Goal: Task Accomplishment & Management: Use online tool/utility

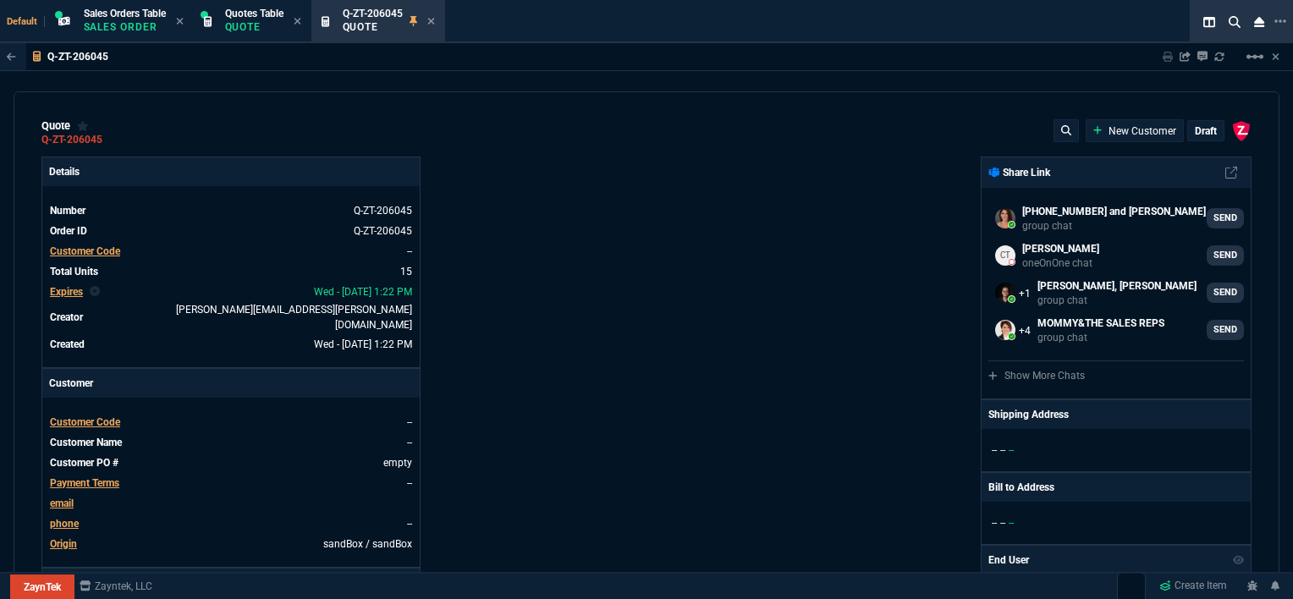
select select "12: [PERSON_NAME]"
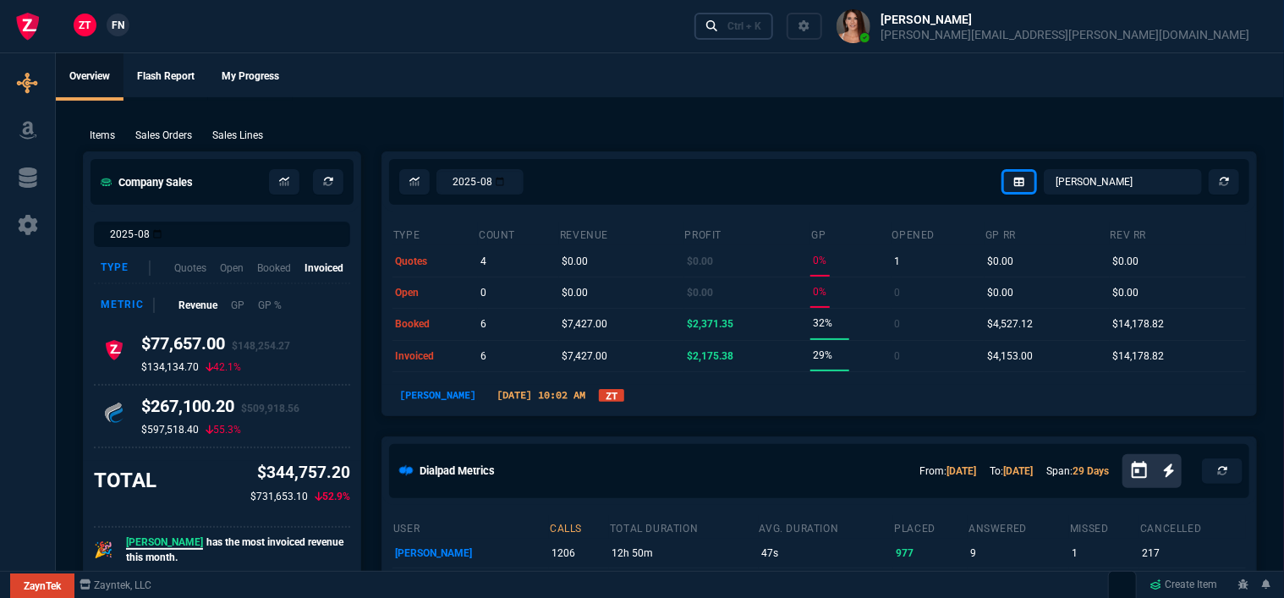
click at [761, 22] on div "Ctrl + K" at bounding box center [745, 26] width 34 height 14
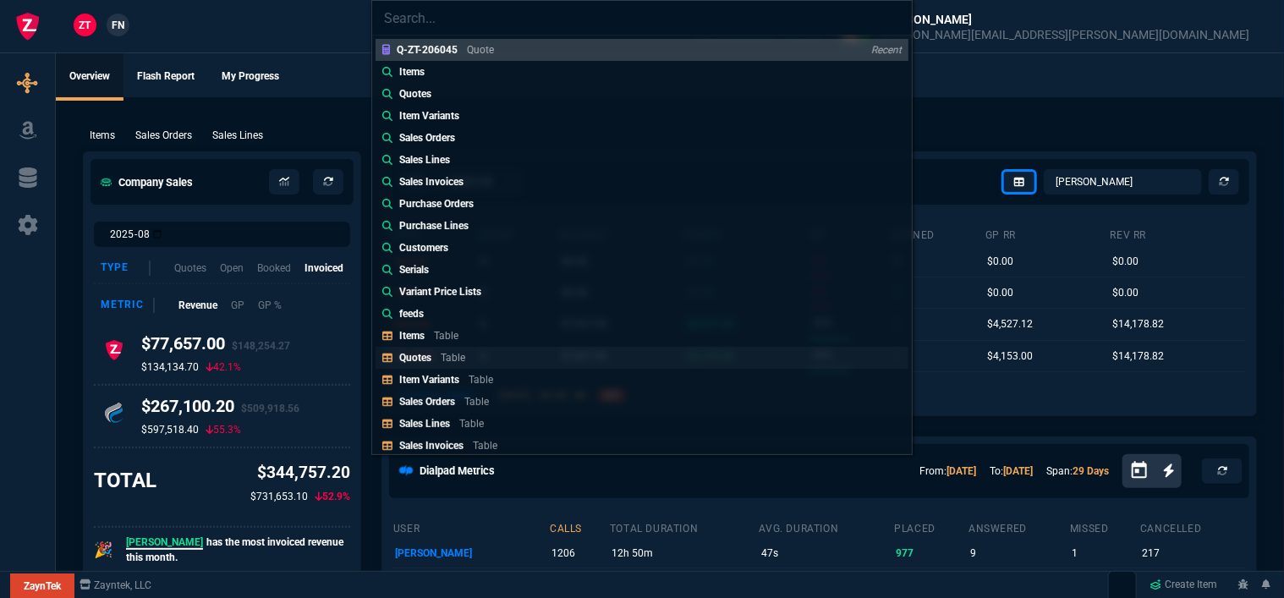
click at [438, 355] on div "Quotes Table" at bounding box center [435, 357] width 73 height 15
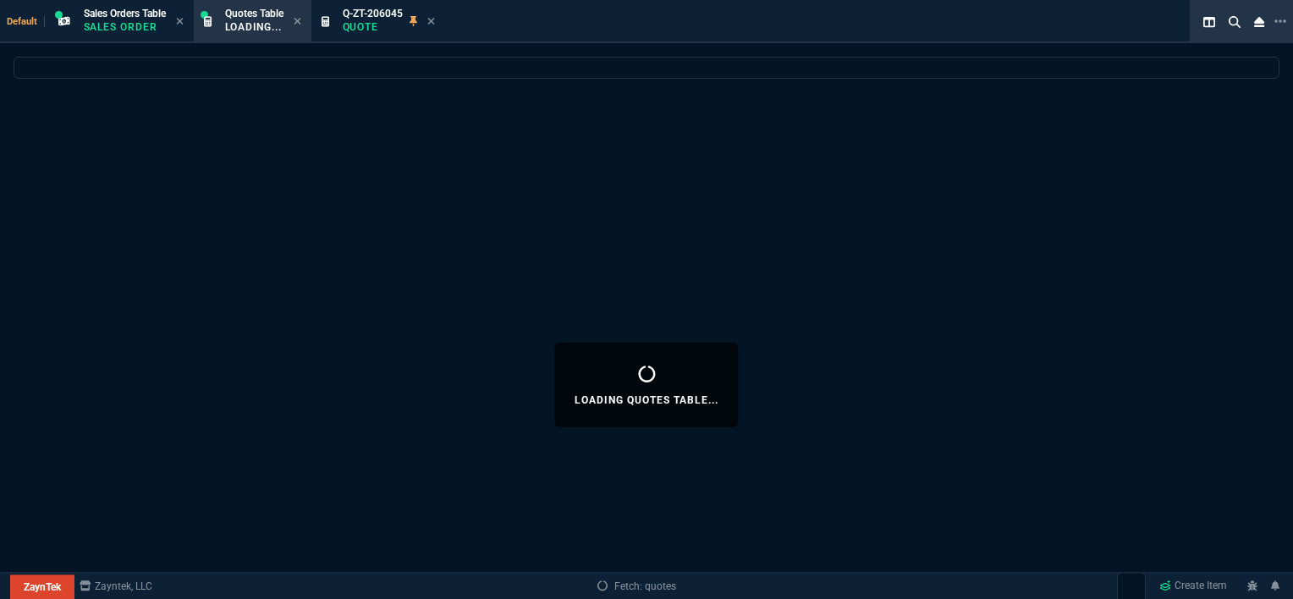
select select
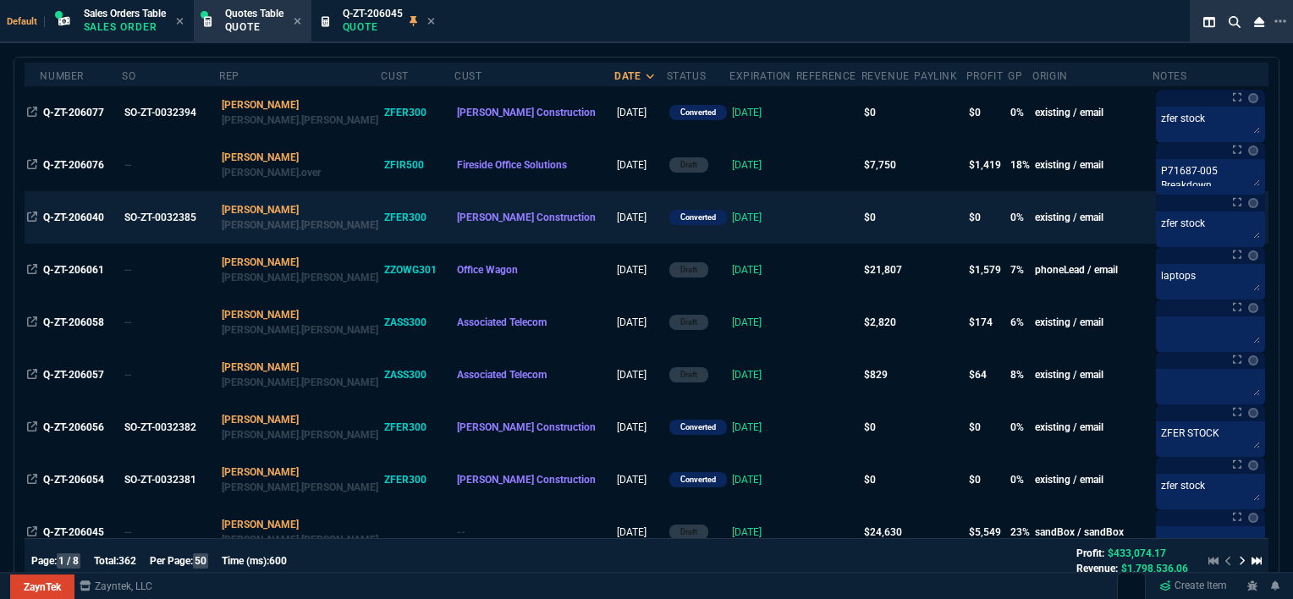
scroll to position [169, 0]
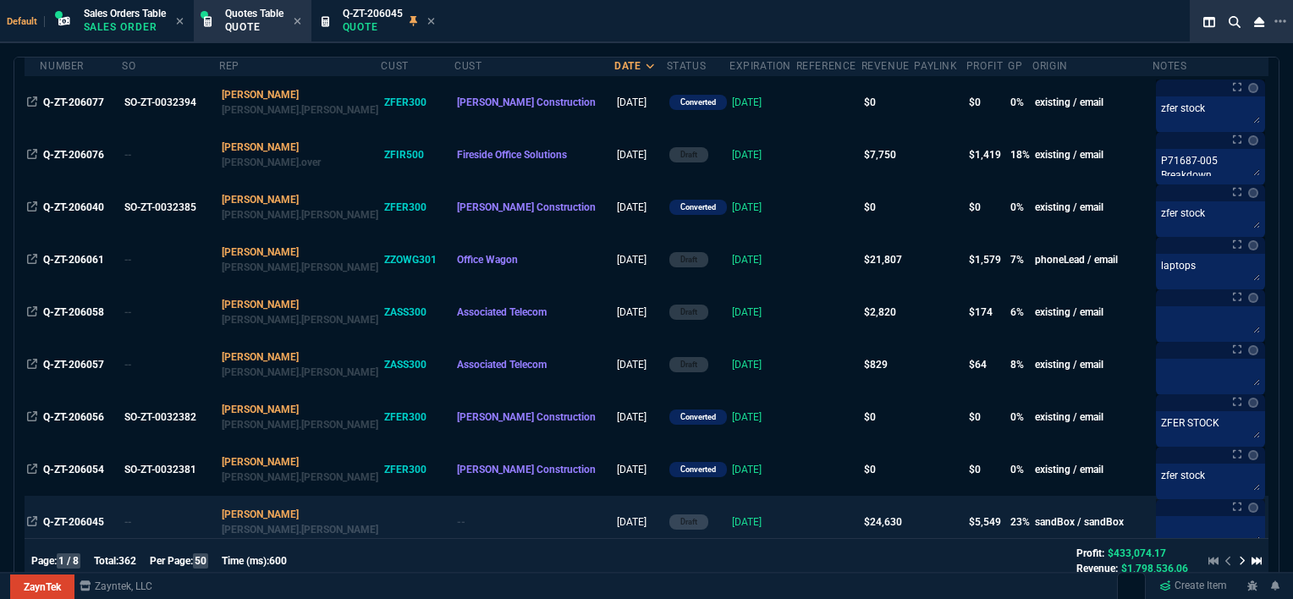
click at [796, 518] on td at bounding box center [828, 522] width 65 height 52
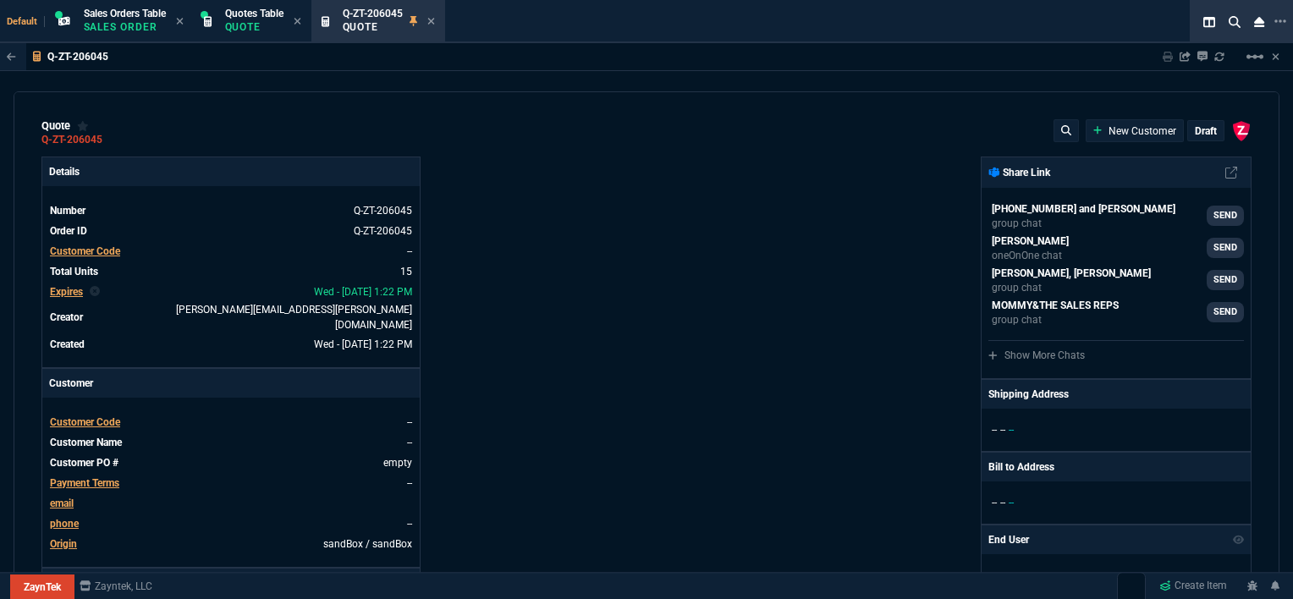
type input "100"
type input "995"
type input "1260.57"
type input "10"
type input "1178.09"
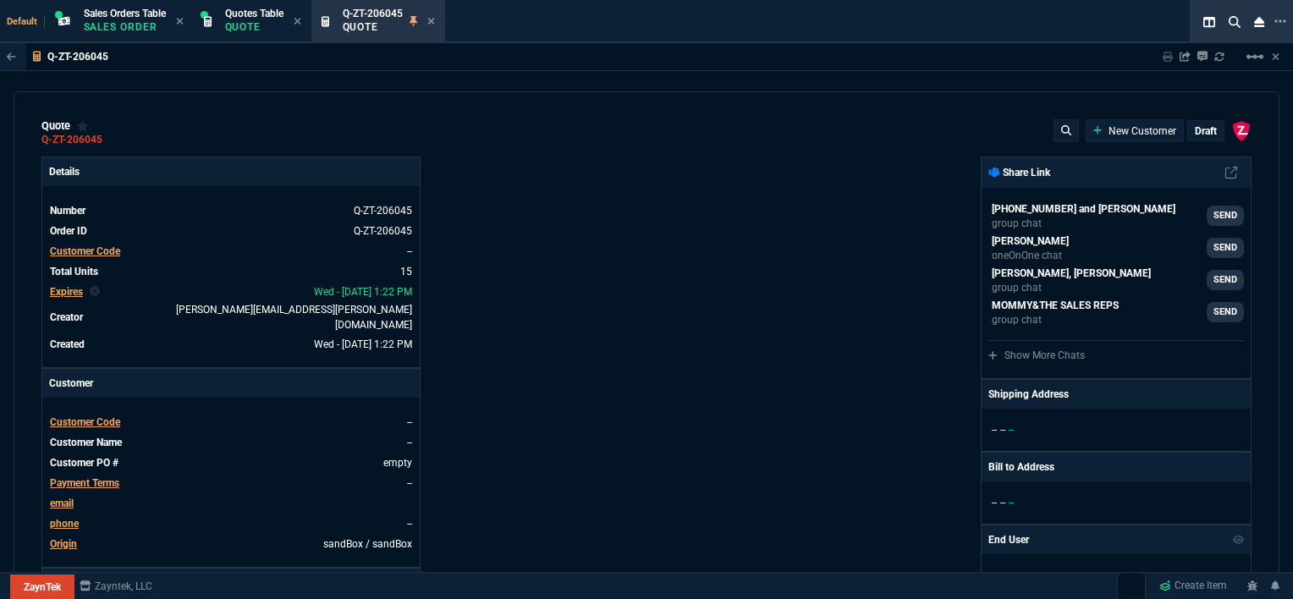
type input "19"
type input "265"
type input "1908.52"
type input "18"
type input "211"
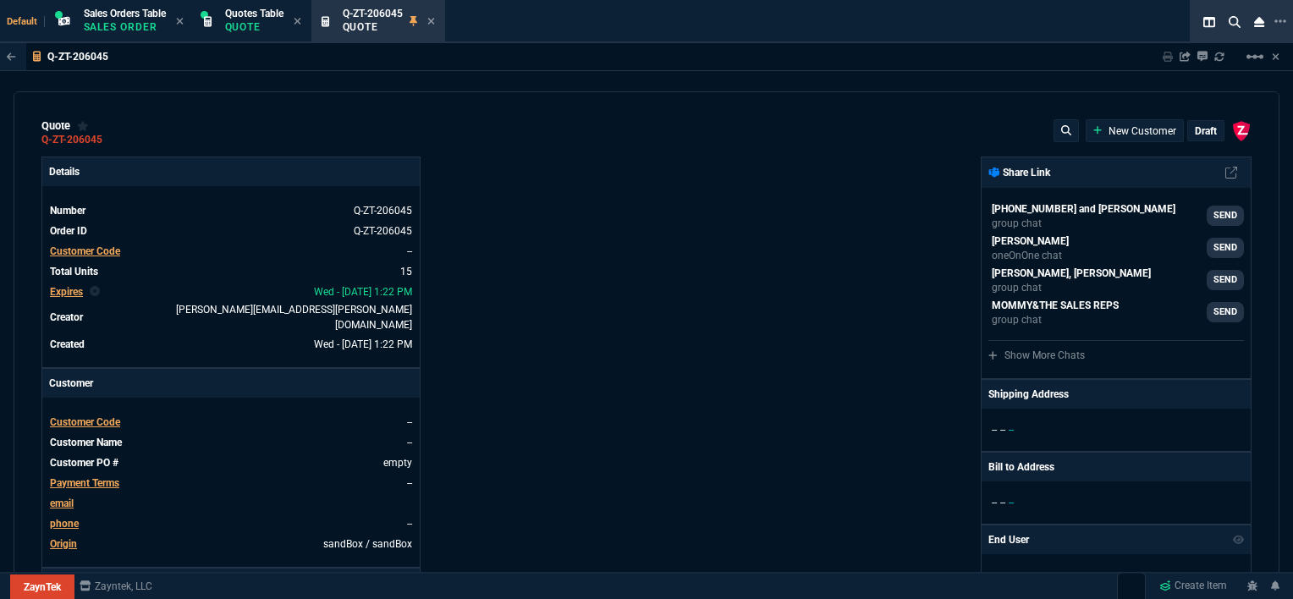
type input "1746.35"
type input "100"
type input "2085"
type input "2844.07"
type input "100"
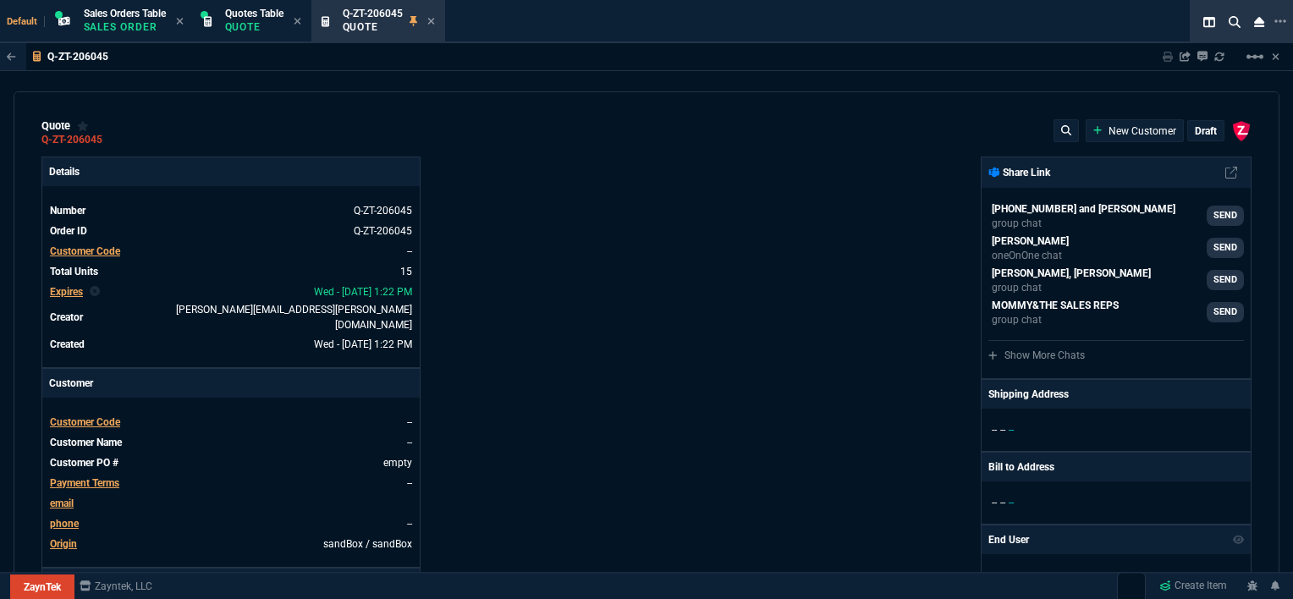
type input "1665"
type input "2494.8"
type input "8"
type input "209"
type input "3548.15"
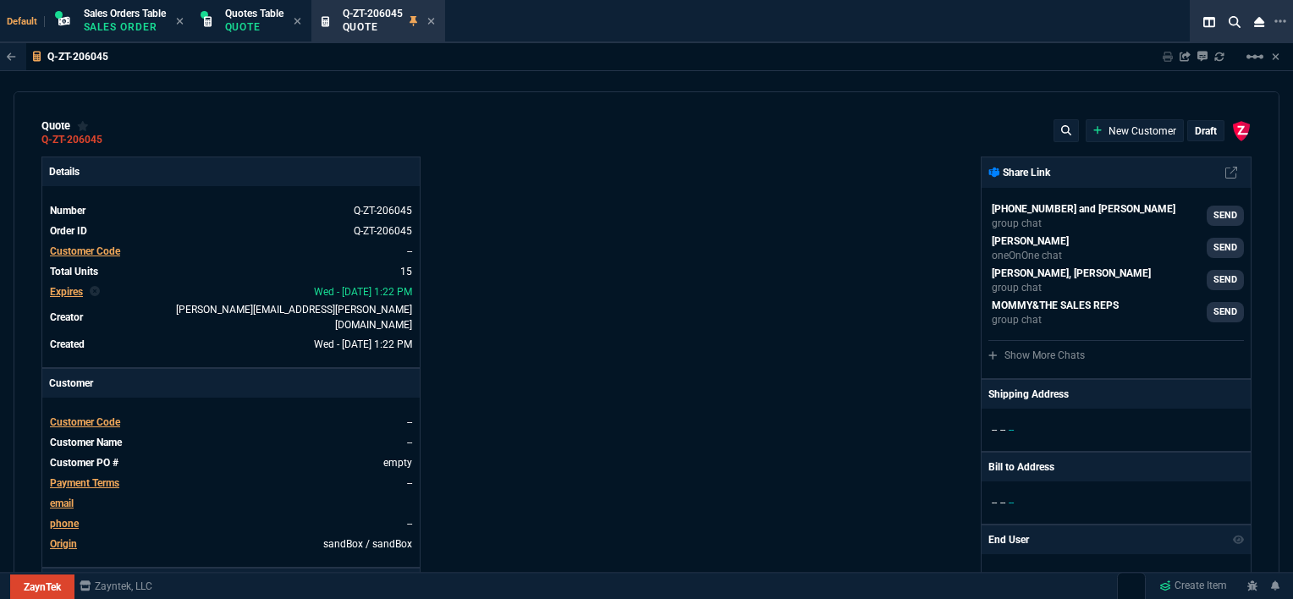
type input "20"
type input "715"
type input "4041.58"
type input "3"
type input "12"
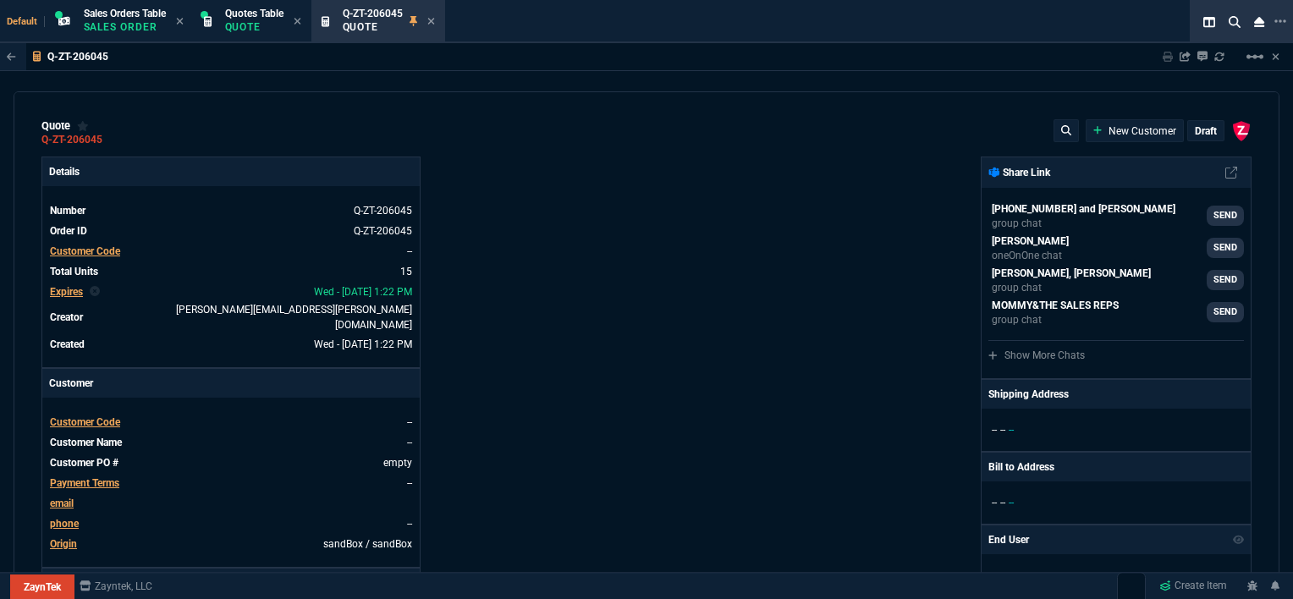
type input "699"
type input "11"
type input "88"
type input "1049"
type input "2"
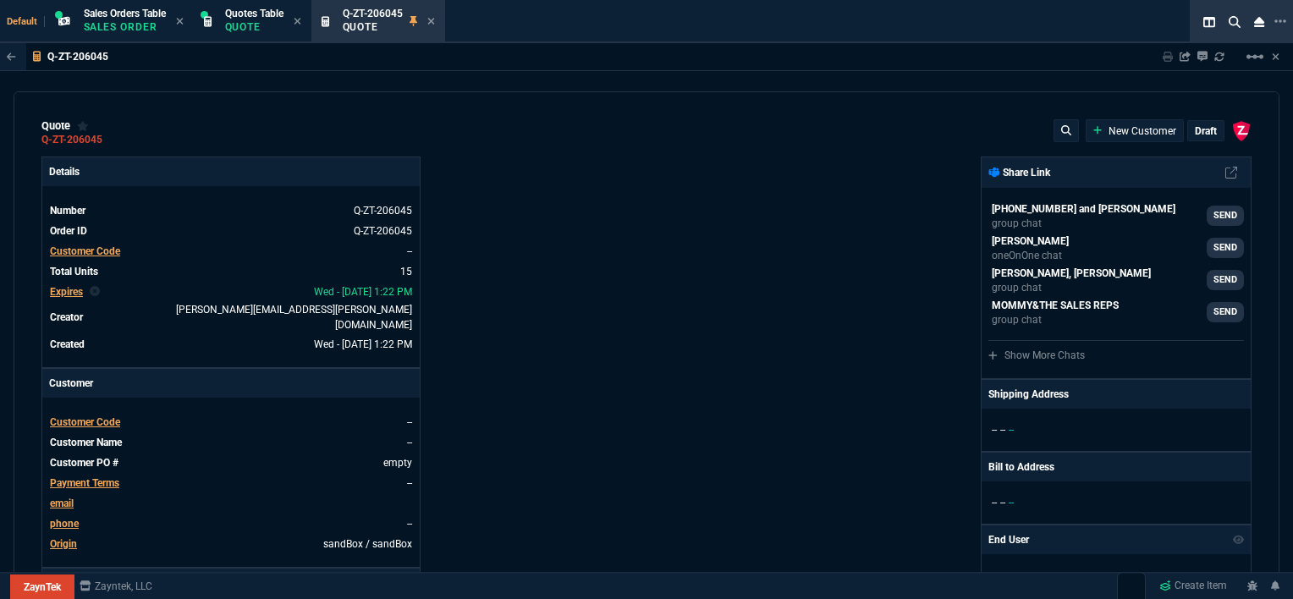
type input "33"
type input "1999"
type input "10"
type input "121"
type input "1649"
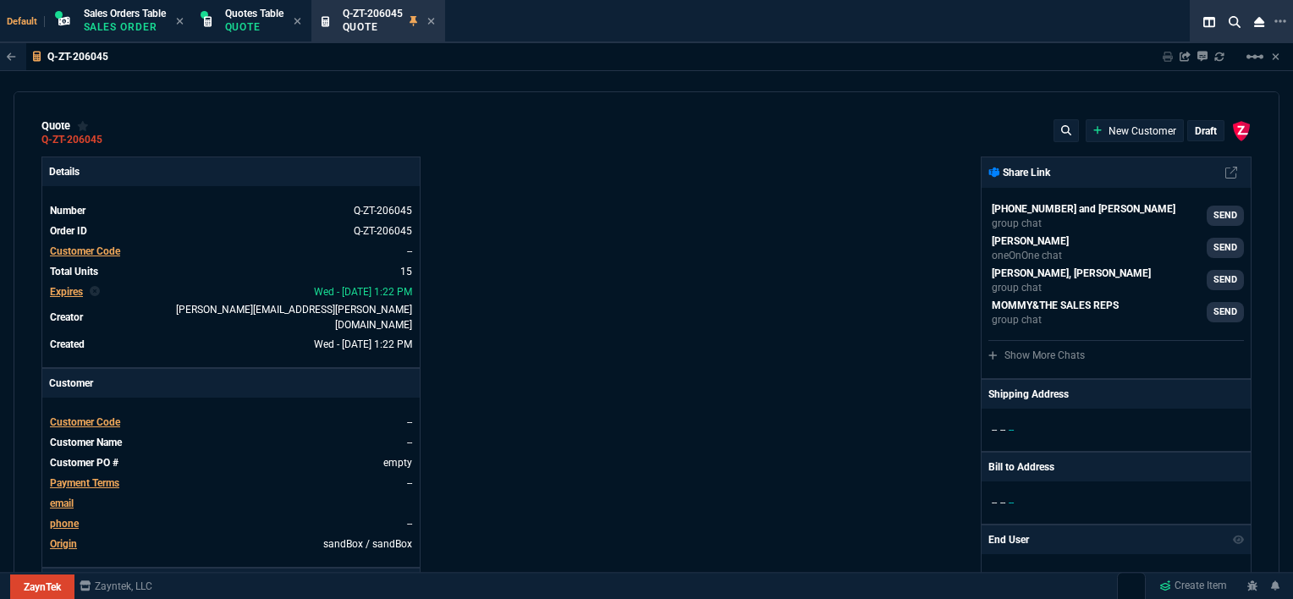
type input "3"
type input "75"
type input "4352.04"
type input "2"
type input "59"
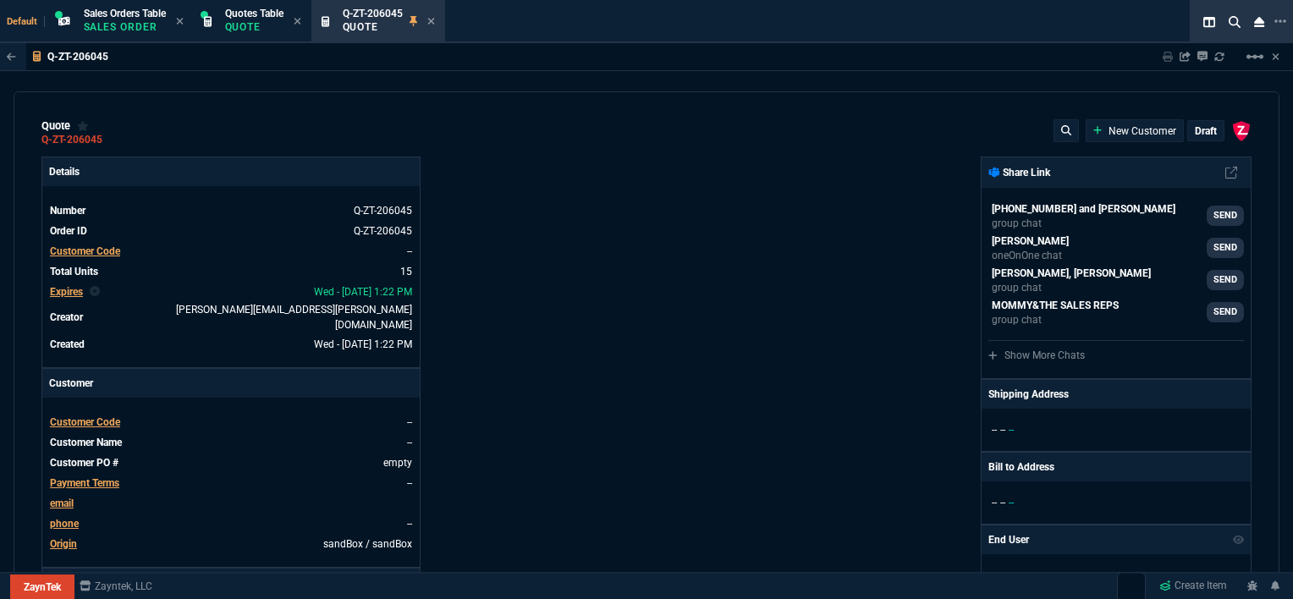
type input "4964.65"
type input "0"
type input "6409.36"
type input "21"
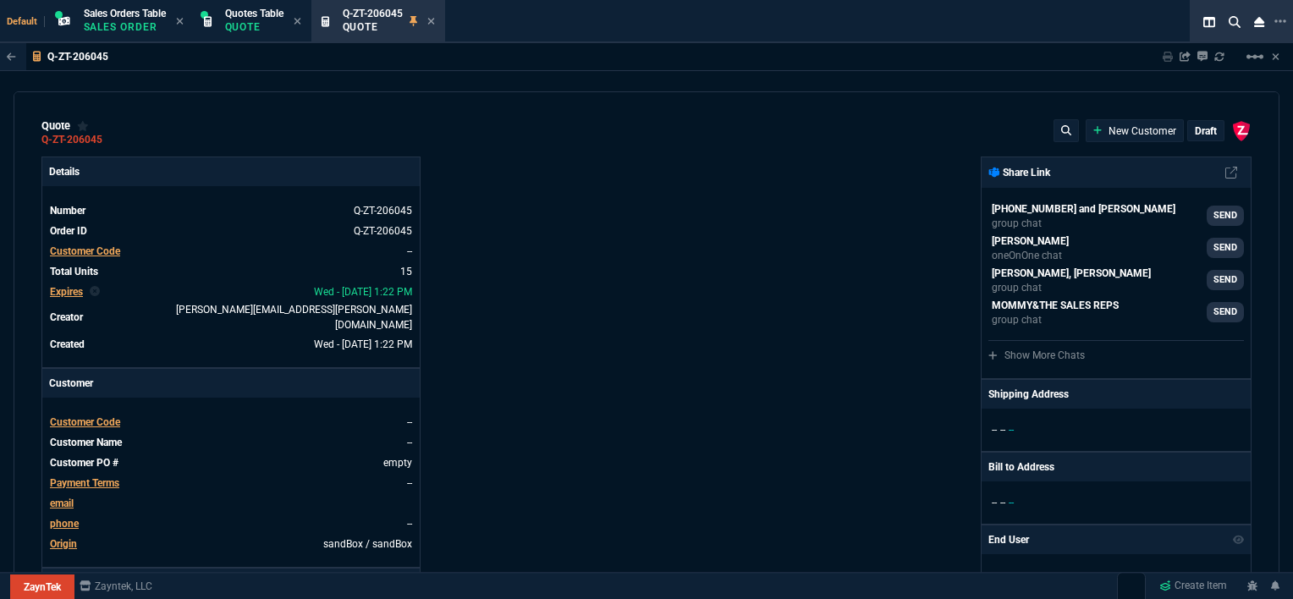
type input "34"
type input "26"
type input "34"
type input "27"
type input "33"
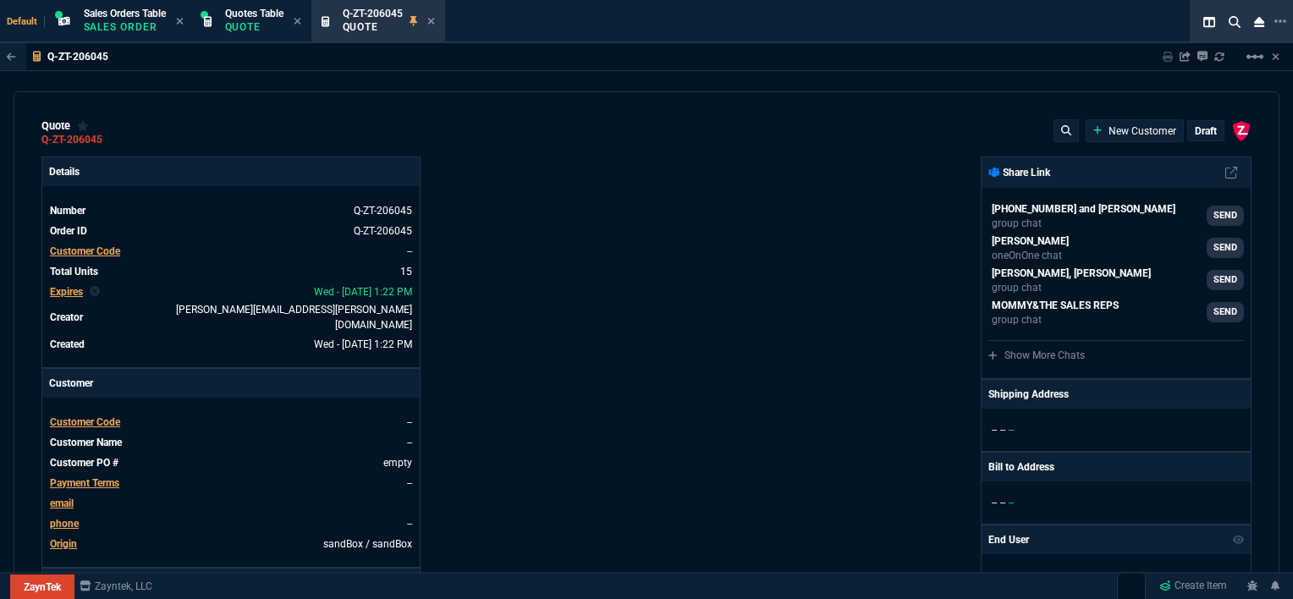
type input "29"
type input "10"
type input "33"
type input "26"
type input "33"
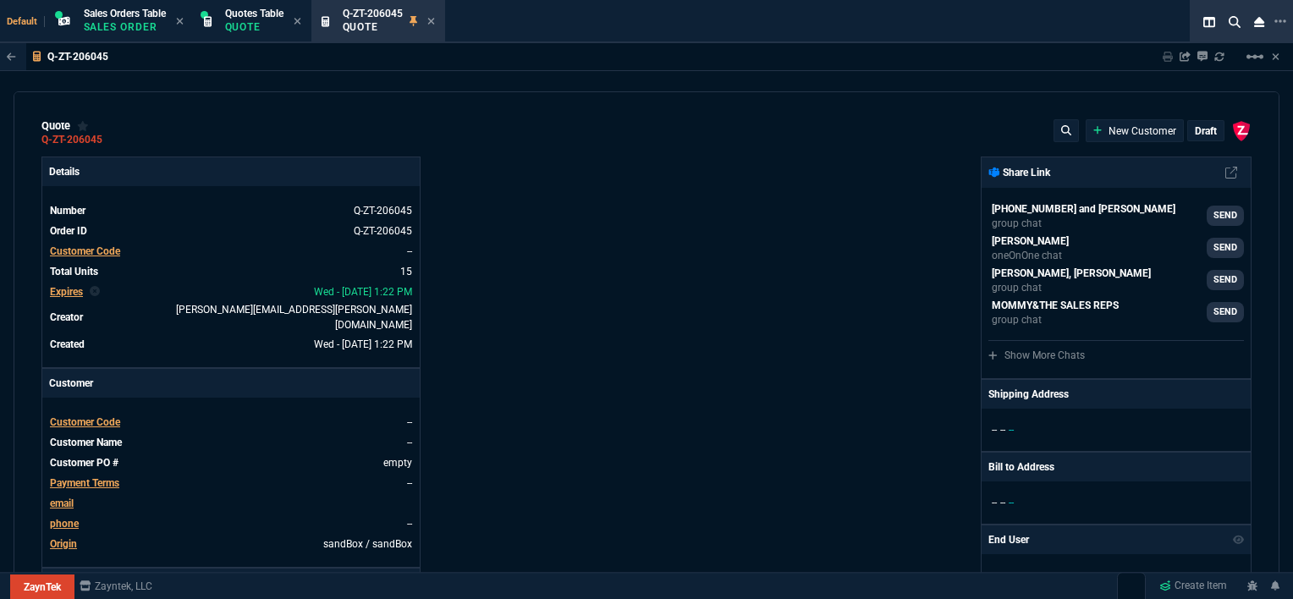
type input "27"
type input "33"
type input "26"
type input "100"
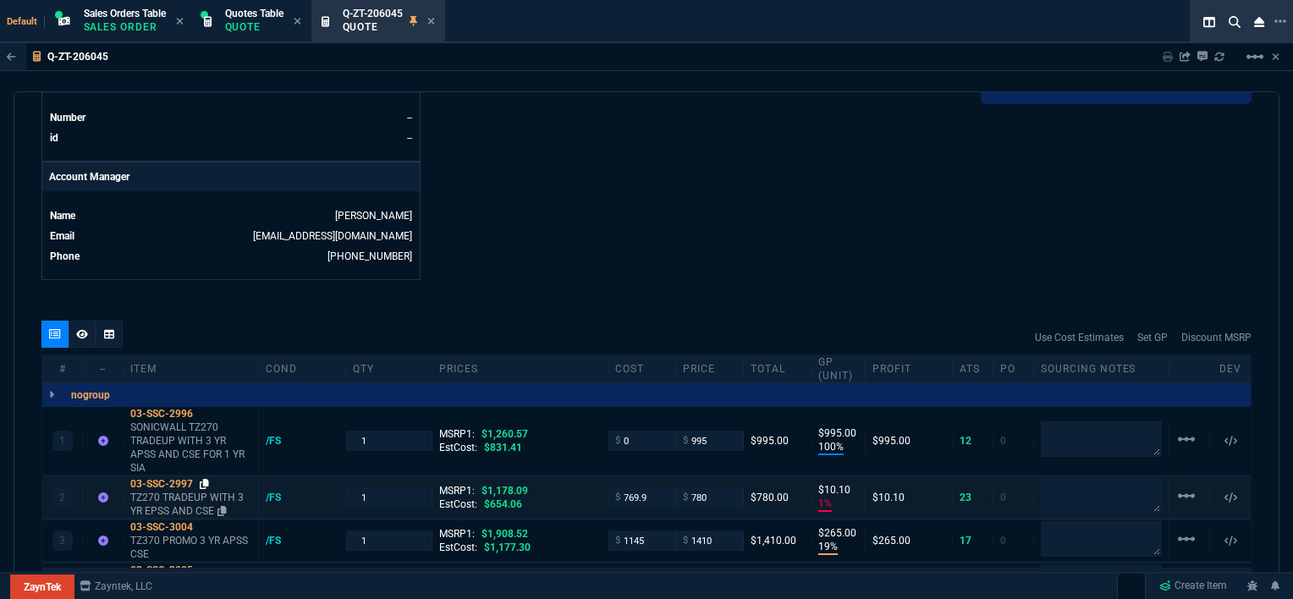
click at [205, 479] on icon at bounding box center [204, 484] width 9 height 10
